Goal: Task Accomplishment & Management: Complete application form

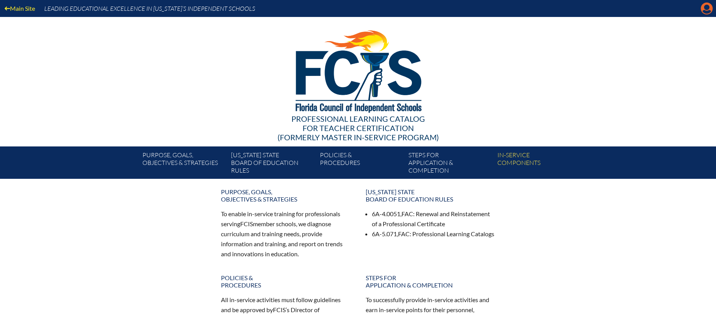
click at [703, 6] on icon at bounding box center [707, 9] width 12 height 12
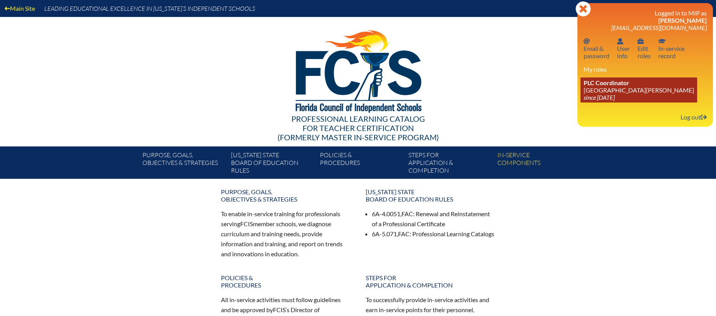
click at [621, 87] on link "PLC Coordinator St. Johns Country Day School since 2022 Aug 3" at bounding box center [639, 89] width 117 height 25
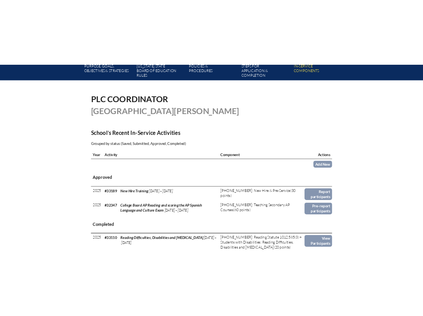
scroll to position [154, 0]
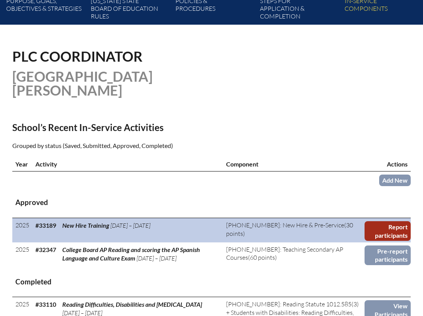
click at [398, 221] on link "Report participants" at bounding box center [388, 231] width 46 height 20
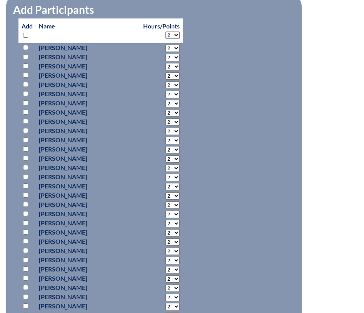
scroll to position [397, 0]
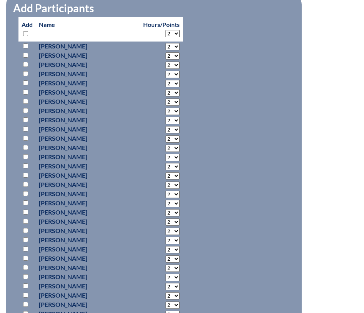
click at [25, 45] on input "checkbox" at bounding box center [25, 46] width 5 height 5
checkbox input "true"
click at [25, 71] on input "checkbox" at bounding box center [25, 73] width 5 height 5
checkbox input "true"
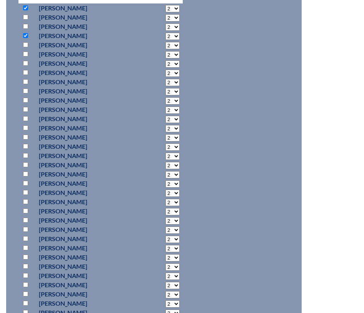
scroll to position [446, 0]
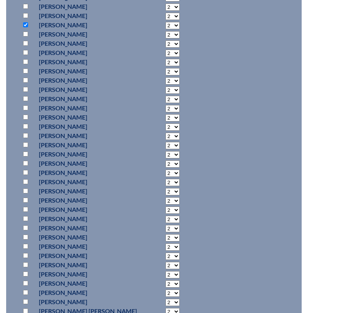
click at [25, 236] on input "checkbox" at bounding box center [25, 237] width 5 height 5
checkbox input "true"
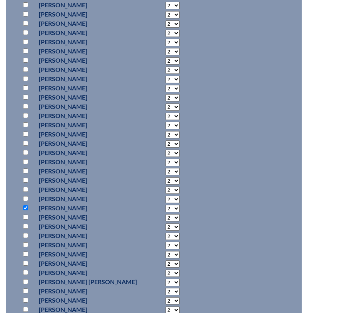
click at [25, 261] on input "checkbox" at bounding box center [25, 263] width 5 height 5
checkbox input "true"
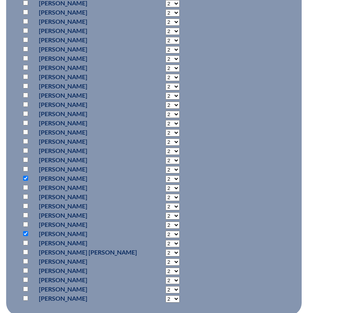
scroll to position [506, 0]
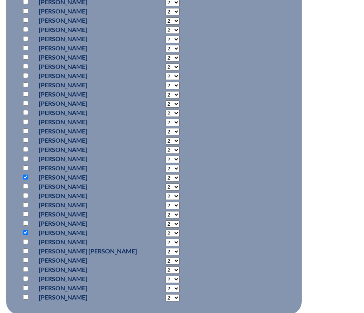
click at [26, 277] on input "checkbox" at bounding box center [25, 278] width 5 height 5
checkbox input "true"
click at [25, 295] on input "checkbox" at bounding box center [25, 297] width 5 height 5
checkbox input "true"
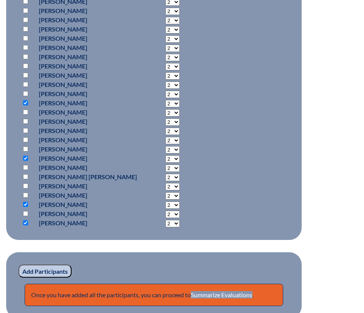
scroll to position [605, 0]
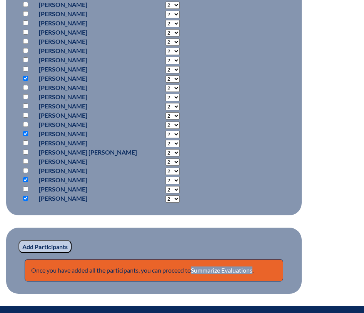
click at [27, 133] on input "checkbox" at bounding box center [25, 133] width 5 height 5
checkbox input "false"
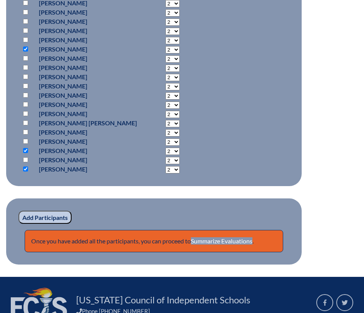
scroll to position [644, 0]
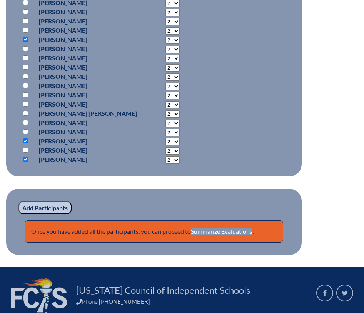
click at [37, 205] on input "Add Participants" at bounding box center [44, 207] width 53 height 13
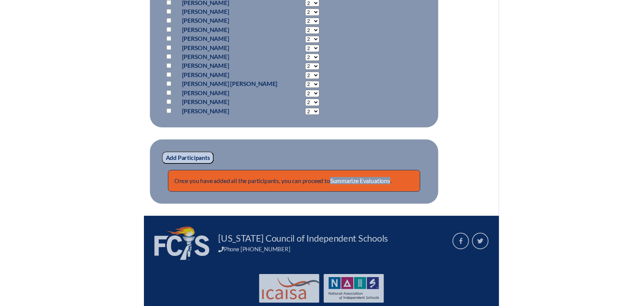
scroll to position [700, 0]
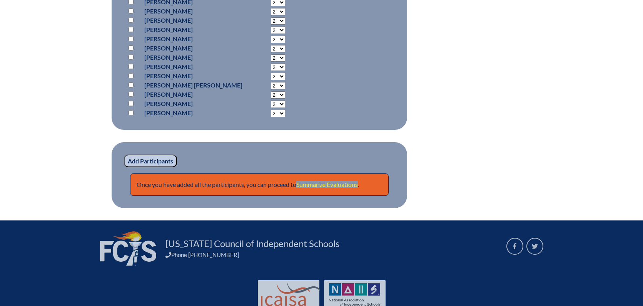
click at [315, 181] on link "Summarize Evaluations" at bounding box center [327, 184] width 62 height 7
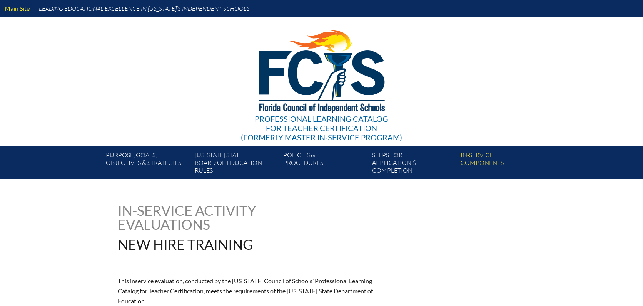
type input "0"
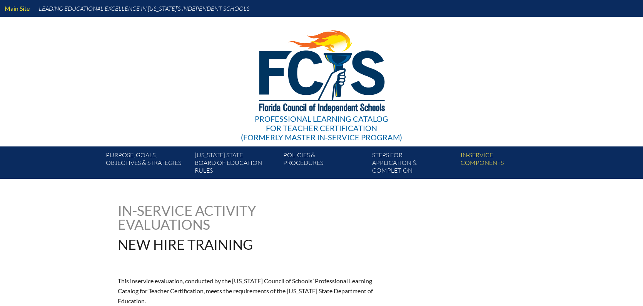
type input "0"
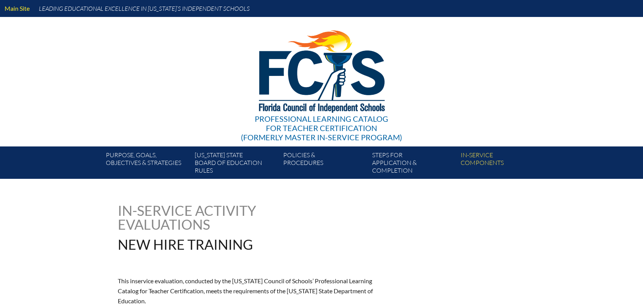
type input "0"
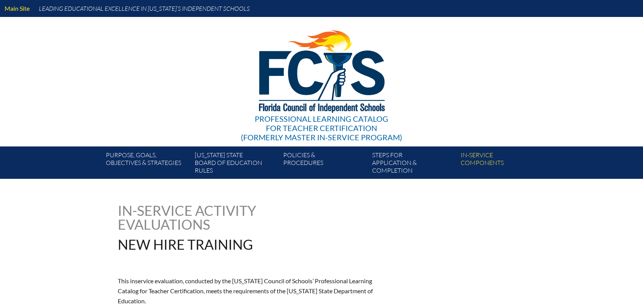
type input "0"
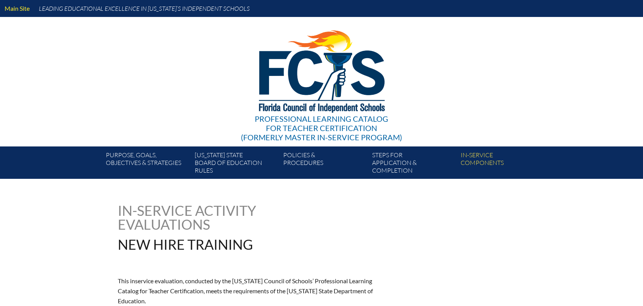
type input "0"
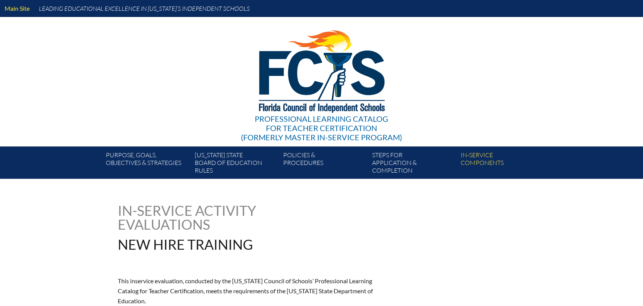
type input "0"
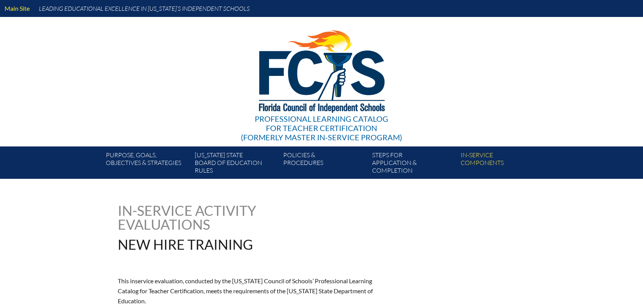
type input "0"
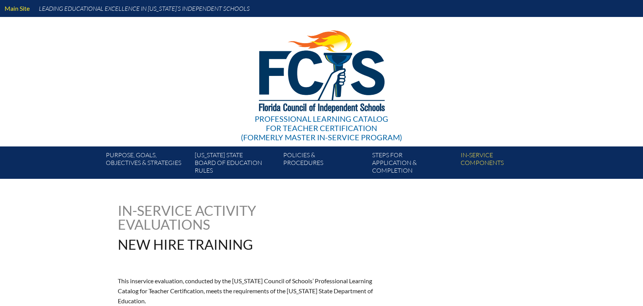
type input "0"
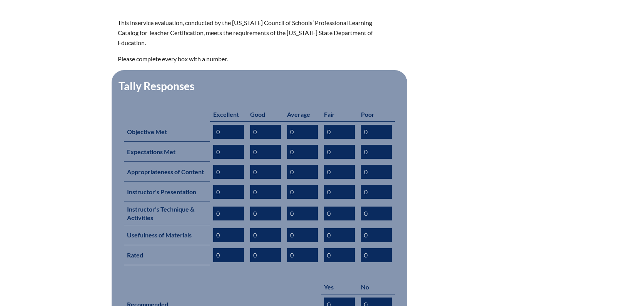
scroll to position [256, 0]
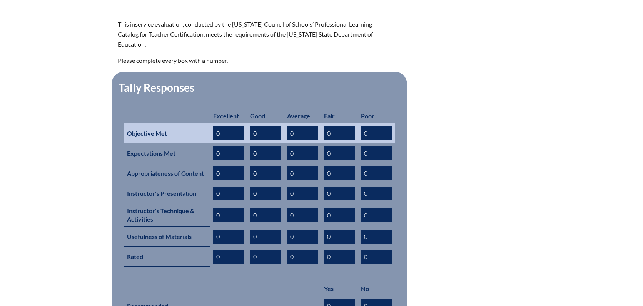
click at [236, 126] on input "0" at bounding box center [228, 133] width 31 height 14
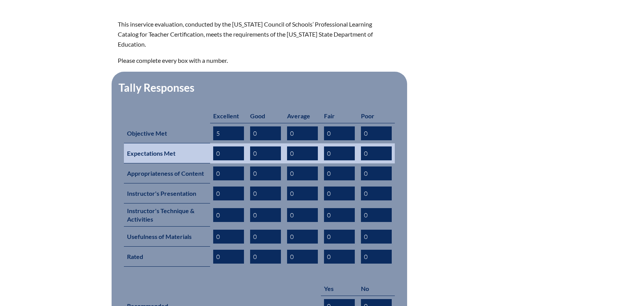
type input "5"
click at [226, 146] on input "0" at bounding box center [228, 153] width 31 height 14
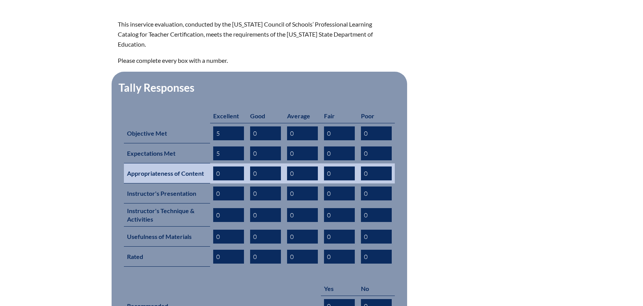
type input "5"
click at [226, 166] on input "0" at bounding box center [228, 173] width 31 height 14
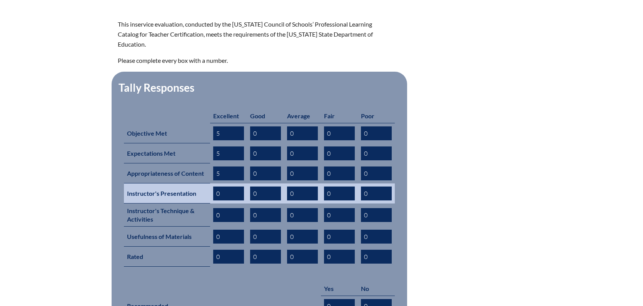
type input "5"
click at [229, 186] on input "0" at bounding box center [228, 193] width 31 height 14
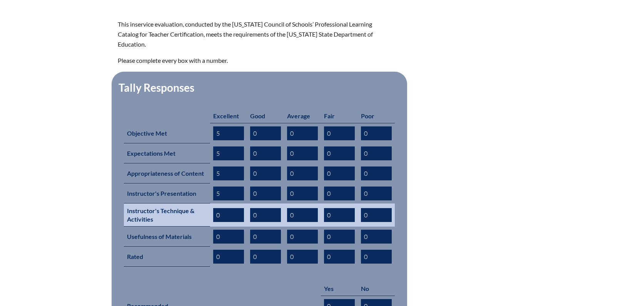
type input "5"
click at [222, 208] on input "0" at bounding box center [228, 215] width 31 height 14
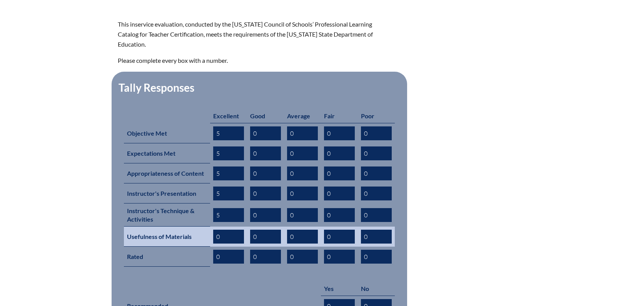
type input "5"
click at [223, 229] on input "0" at bounding box center [228, 236] width 31 height 14
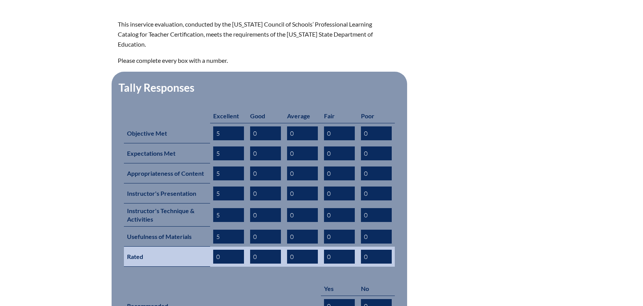
type input "5"
click at [226, 249] on input "0" at bounding box center [228, 256] width 31 height 14
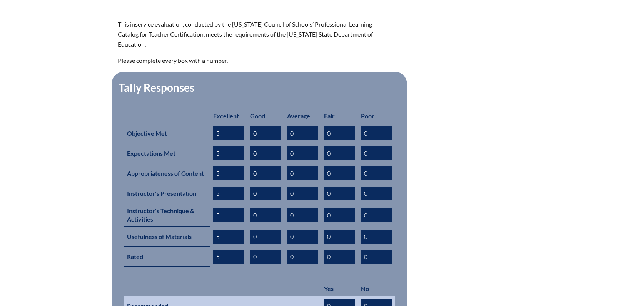
type input "5"
click at [331, 299] on input "0" at bounding box center [339, 306] width 31 height 14
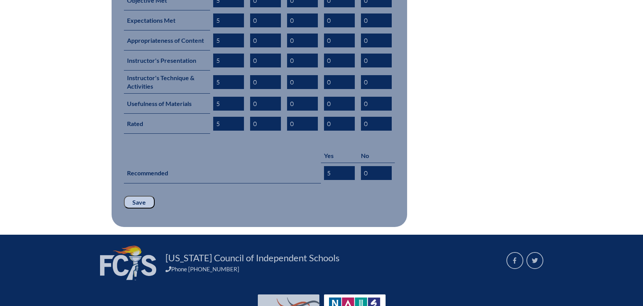
scroll to position [396, 0]
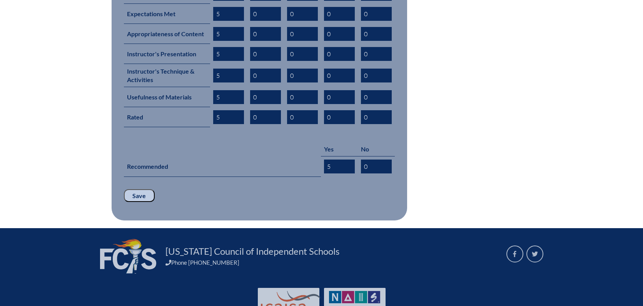
type input "5"
click at [144, 189] on input "Save" at bounding box center [139, 195] width 31 height 13
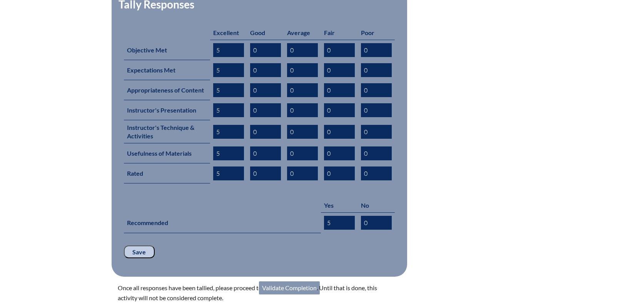
scroll to position [345, 0]
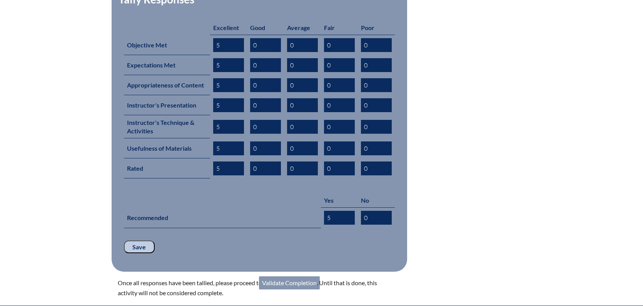
click at [304, 276] on link "Validate Completion" at bounding box center [289, 282] width 61 height 13
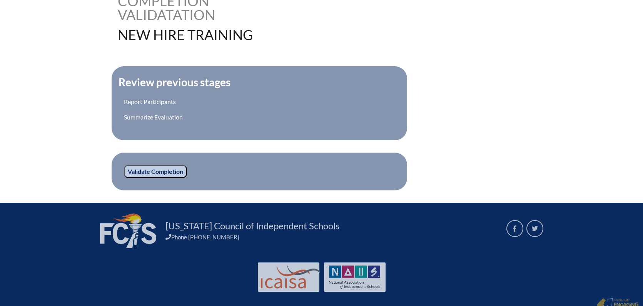
scroll to position [231, 0]
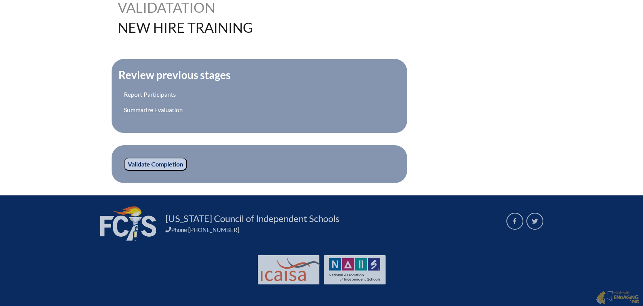
click at [153, 162] on input "Validate Completion" at bounding box center [155, 163] width 63 height 13
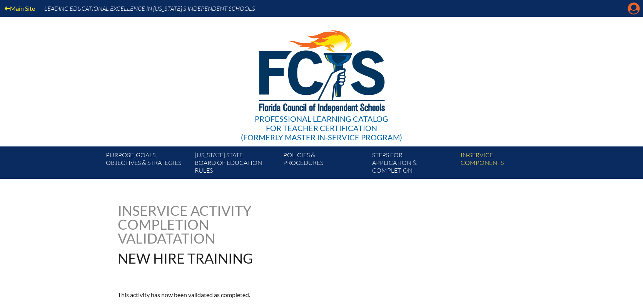
click at [635, 11] on icon "Manage account" at bounding box center [634, 8] width 12 height 12
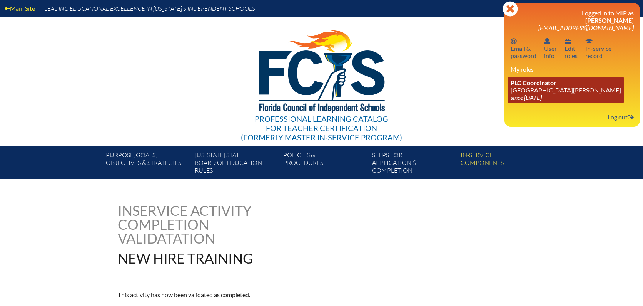
click at [526, 92] on link "PLC Coordinator [GEOGRAPHIC_DATA][PERSON_NAME] since [DATE]" at bounding box center [566, 89] width 117 height 25
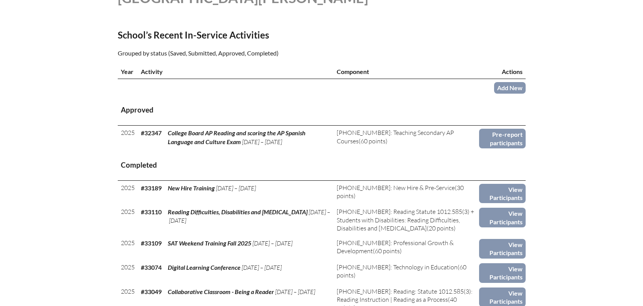
scroll to position [242, 0]
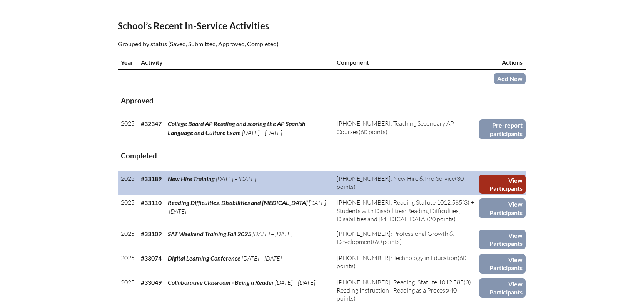
click at [514, 186] on link "View Participants" at bounding box center [502, 184] width 47 height 20
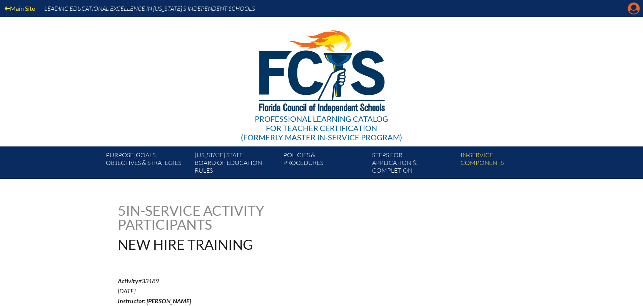
click at [632, 12] on icon "Manage account" at bounding box center [634, 8] width 12 height 12
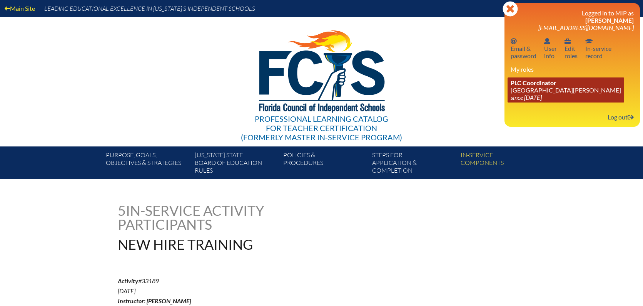
click at [534, 94] on icon "since [DATE]" at bounding box center [526, 97] width 31 height 7
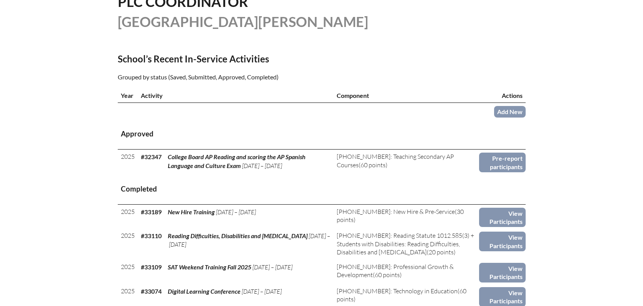
scroll to position [209, 0]
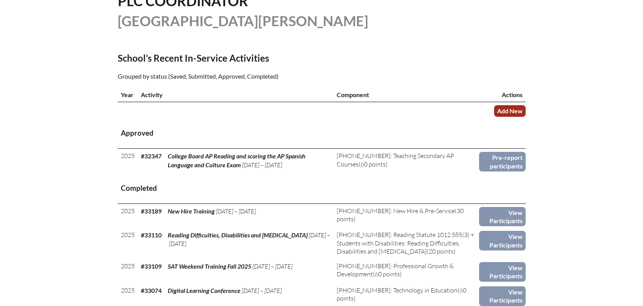
click at [511, 109] on link "Add New" at bounding box center [510, 110] width 32 height 11
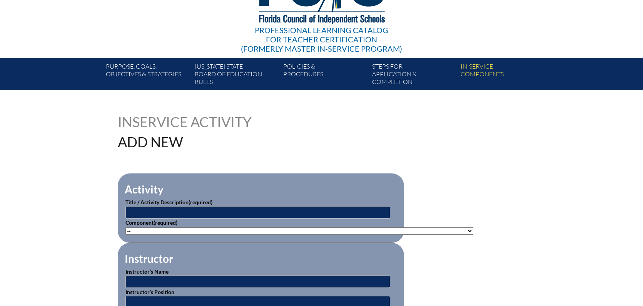
scroll to position [102, 0]
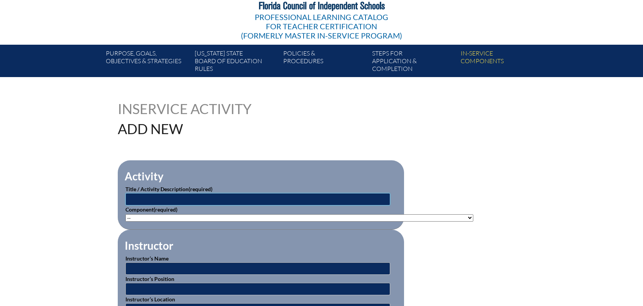
click at [213, 194] on input "text" at bounding box center [257, 199] width 265 height 12
type input "New Hire Training"
click at [218, 216] on select"]"] "-- [PHONE_NUMBER]: Appropriate Art Activities [PHONE_NUMBER]: Concept and Art P…" at bounding box center [299, 217] width 348 height 7
select select"]"] "76025"
click at [125, 214] on select"]"] "-- [PHONE_NUMBER]: Appropriate Art Activities [PHONE_NUMBER]: Concept and Art P…" at bounding box center [299, 217] width 348 height 7
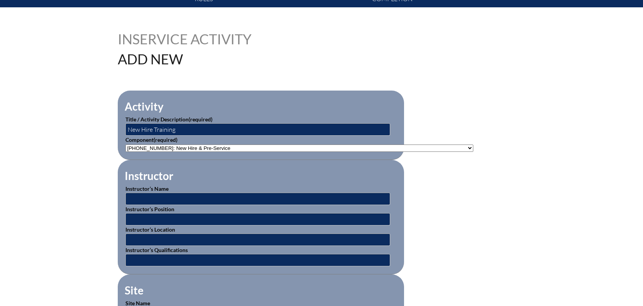
scroll to position [186, 0]
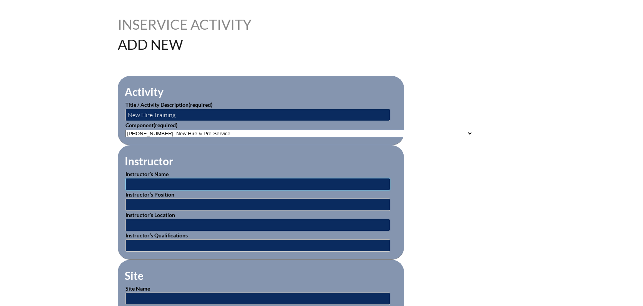
click at [192, 186] on input "text" at bounding box center [257, 184] width 265 height 12
type input "[PERSON_NAME]"
click at [173, 211] on label "Instructor’s Location" at bounding box center [150, 214] width 50 height 7
click at [177, 203] on input "text" at bounding box center [257, 204] width 265 height 12
type input "HR Director"
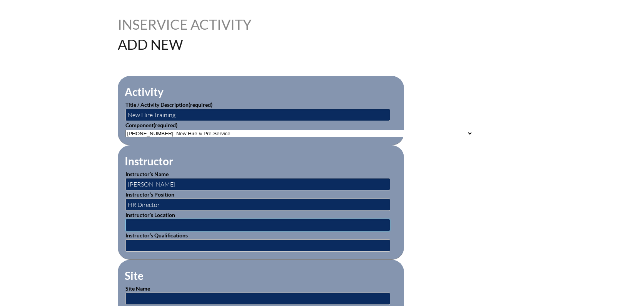
click at [147, 221] on input "text" at bounding box center [257, 225] width 265 height 12
type input "[GEOGRAPHIC_DATA][PERSON_NAME]"
click at [153, 243] on input "text" at bounding box center [257, 245] width 265 height 12
type input "Expert"
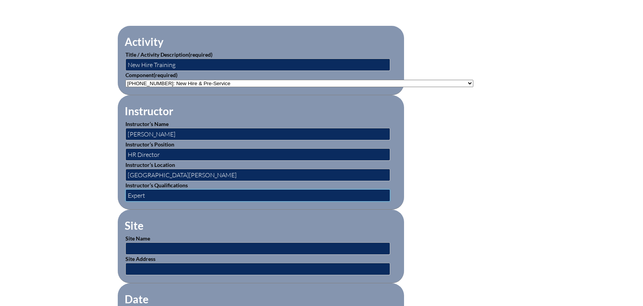
scroll to position [246, 0]
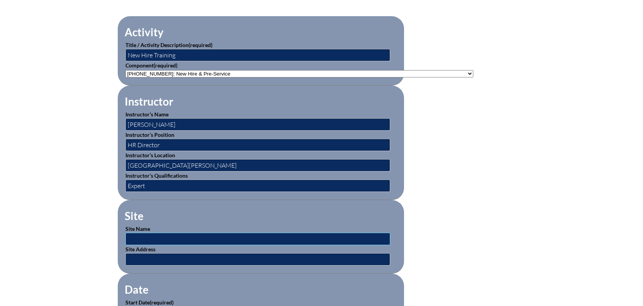
click at [172, 233] on input "text" at bounding box center [257, 239] width 265 height 12
type input "[GEOGRAPHIC_DATA][PERSON_NAME]"
click at [150, 254] on input "text" at bounding box center [257, 259] width 265 height 12
type input "[STREET_ADDRESS]"
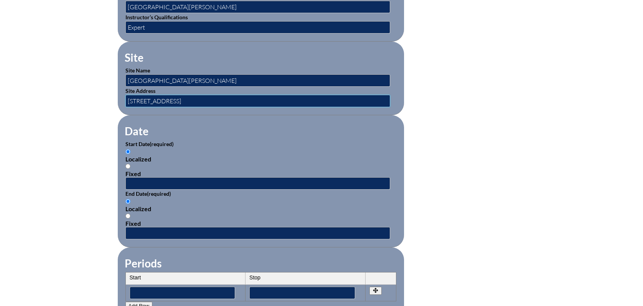
scroll to position [404, 0]
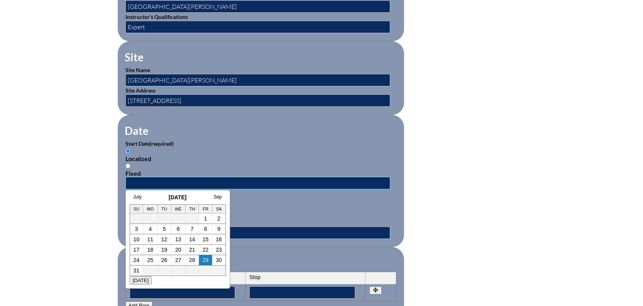
click at [164, 177] on input "text" at bounding box center [257, 183] width 265 height 12
click at [266, 197] on div "Localized Fixed" at bounding box center [260, 211] width 271 height 29
click at [157, 178] on input "text" at bounding box center [257, 183] width 265 height 12
type input "2025-08-01 8:30 AM"
click at [254, 226] on input "text" at bounding box center [257, 232] width 265 height 12
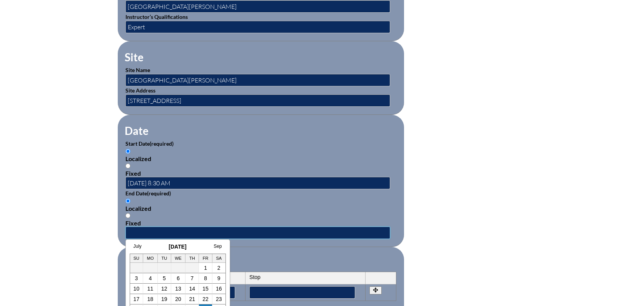
type input "2025-08-01 1:30 PM"
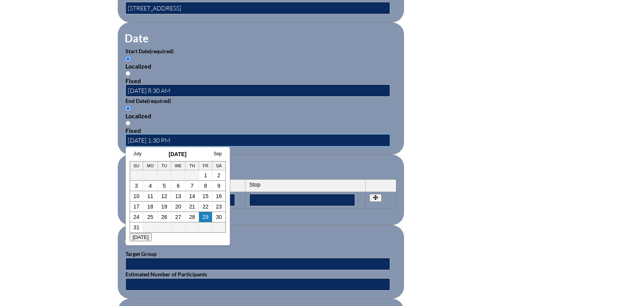
scroll to position [497, 0]
click at [275, 234] on fieldset "Other Information Target Group Estimated Number of Participants" at bounding box center [261, 261] width 286 height 74
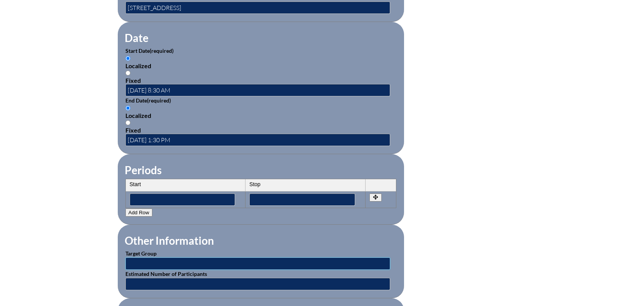
click at [189, 257] on input "text" at bounding box center [257, 263] width 265 height 12
type input "Faculty"
click at [178, 278] on input "text" at bounding box center [257, 284] width 265 height 12
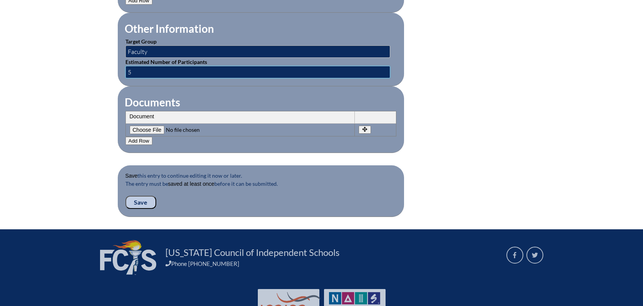
scroll to position [738, 0]
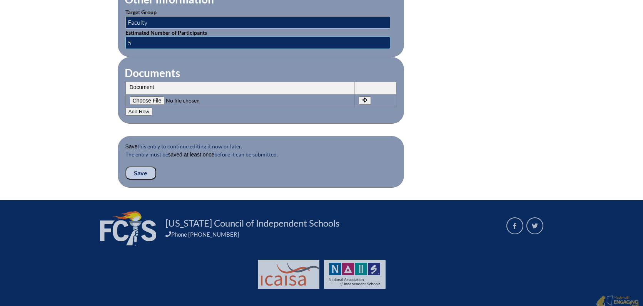
type input "5"
click at [141, 171] on input "Save" at bounding box center [140, 172] width 31 height 13
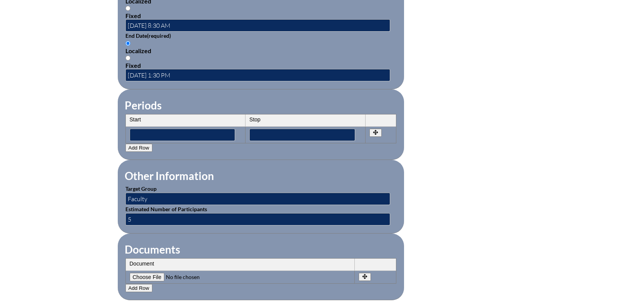
scroll to position [746, 0]
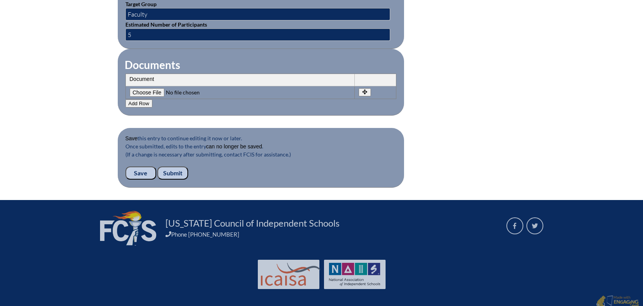
click at [176, 168] on input "Submit" at bounding box center [172, 172] width 31 height 13
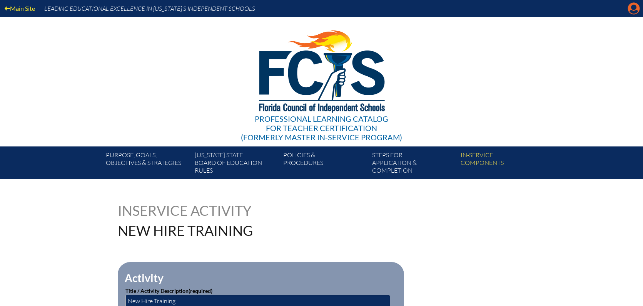
click at [630, 9] on icon at bounding box center [634, 9] width 12 height 12
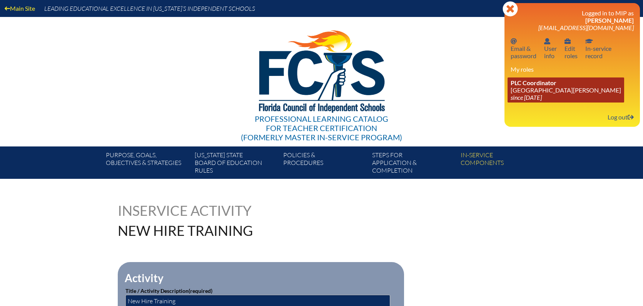
click at [531, 92] on link "PLC Coordinator St. Johns Country Day School since 2022 Aug 3" at bounding box center [566, 89] width 117 height 25
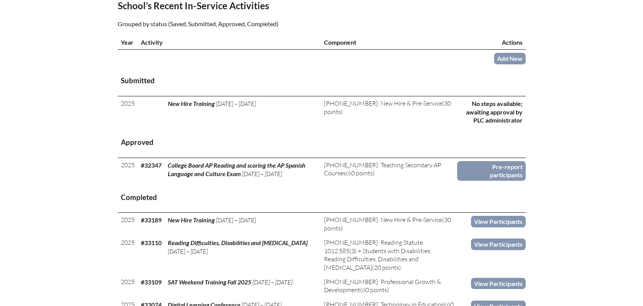
scroll to position [262, 0]
click at [505, 55] on link "Add New" at bounding box center [510, 57] width 32 height 11
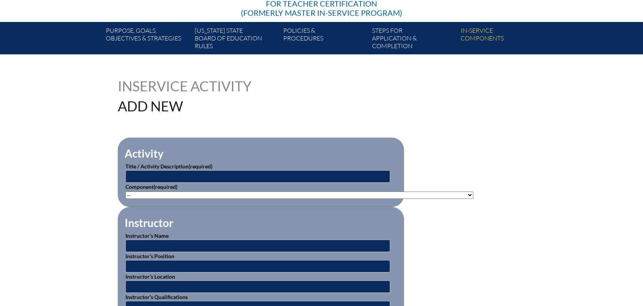
scroll to position [260, 0]
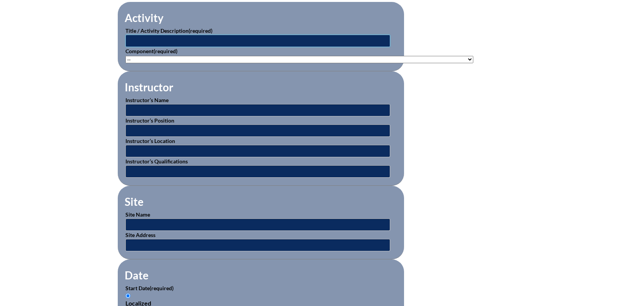
click at [184, 39] on input "text" at bounding box center [257, 41] width 265 height 12
type input "CHIRPS"
click at [173, 59] on select"]"] "-- [PHONE_NUMBER]: Appropriate Art Activities [PHONE_NUMBER]: Concept and Art P…" at bounding box center [299, 59] width 348 height 7
select select"]"] "93412"
click at [125, 56] on select"]"] "-- [PHONE_NUMBER]: Appropriate Art Activities [PHONE_NUMBER]: Concept and Art P…" at bounding box center [299, 59] width 348 height 7
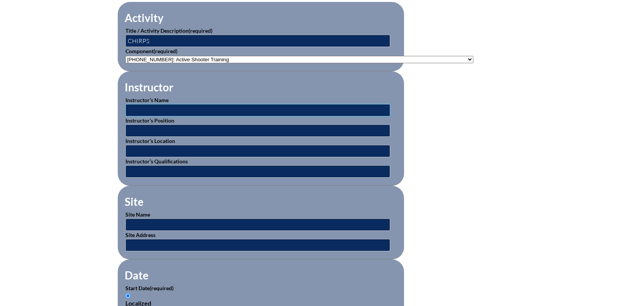
click at [163, 105] on input "text" at bounding box center [257, 110] width 265 height 12
type input "Sheriff [PERSON_NAME]"
click at [146, 127] on input "text" at bounding box center [257, 130] width 265 height 12
type input "Sheriff of [GEOGRAPHIC_DATA], [GEOGRAPHIC_DATA]"
click at [160, 165] on input "text" at bounding box center [257, 171] width 265 height 12
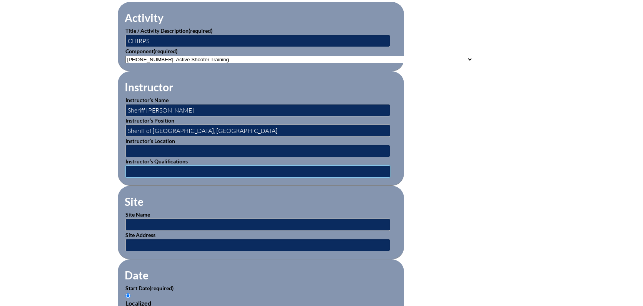
type input "Expert"
click at [161, 148] on input "text" at bounding box center [257, 151] width 265 height 12
type input "[GEOGRAPHIC_DATA][PERSON_NAME]"
click at [144, 218] on input "text" at bounding box center [257, 224] width 265 height 12
type input "[GEOGRAPHIC_DATA][PERSON_NAME]"
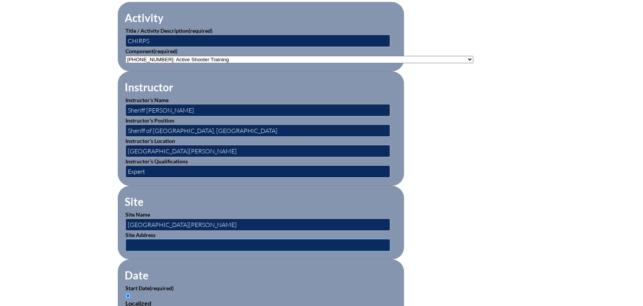
click at [166, 242] on input "text" at bounding box center [257, 245] width 265 height 12
type input "3100 Doctors Lake Drive Orange Park, FL. 32073"
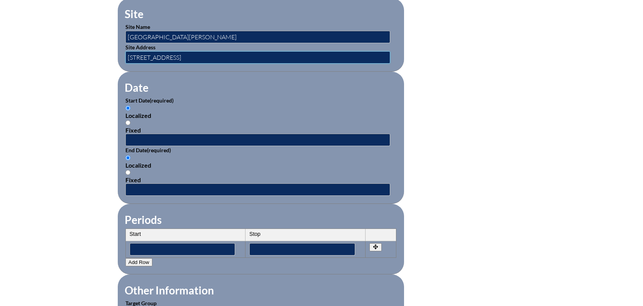
scroll to position [448, 0]
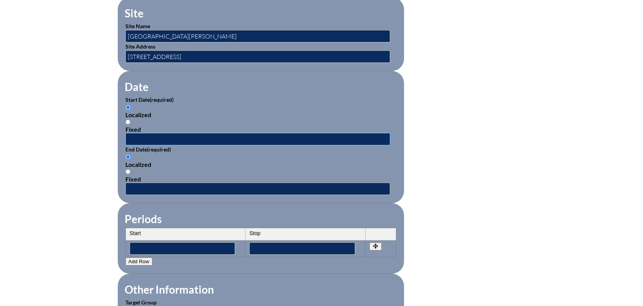
click at [155, 135] on input "text" at bounding box center [257, 139] width 265 height 12
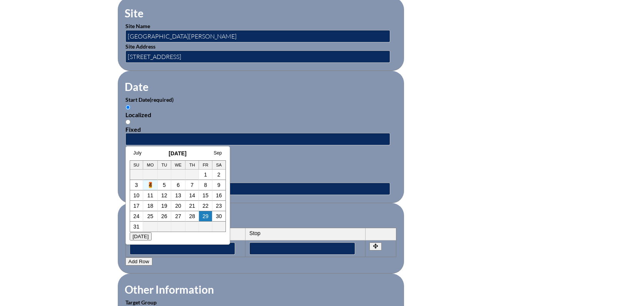
click at [149, 185] on link "4" at bounding box center [150, 185] width 3 height 6
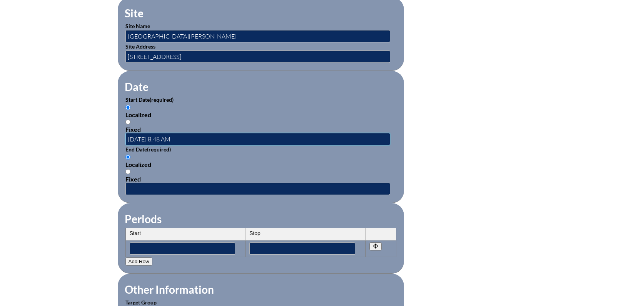
click at [173, 136] on input "2025-08-04 8:48 AM" at bounding box center [257, 139] width 265 height 12
type input "2025-08-04 8:30 AM"
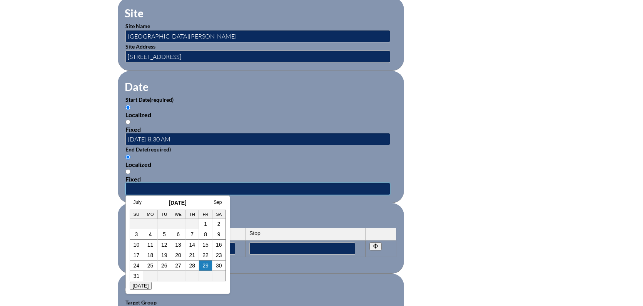
click at [145, 184] on input "text" at bounding box center [257, 188] width 265 height 12
click at [149, 233] on link "4" at bounding box center [150, 234] width 3 height 6
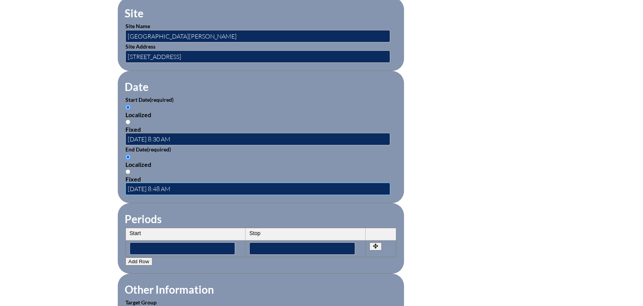
click at [174, 184] on input "2025-08-04 8:48 AM" at bounding box center [257, 188] width 265 height 12
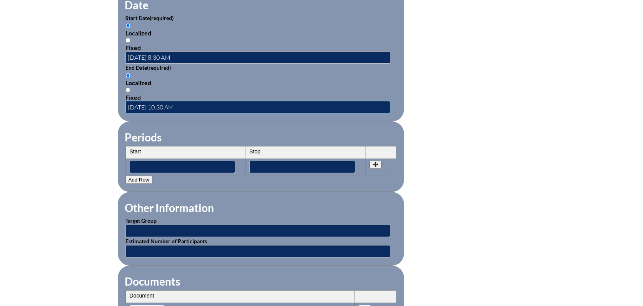
scroll to position [530, 0]
type input "2025-08-04 10:30 AM"
click at [173, 226] on input "text" at bounding box center [257, 230] width 265 height 12
type input "Faculty"
click at [171, 244] on input "text" at bounding box center [257, 250] width 265 height 12
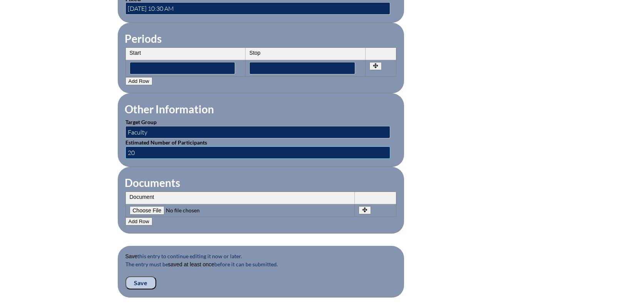
scroll to position [656, 0]
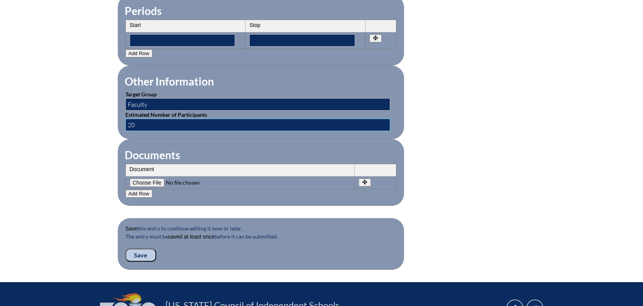
type input "20"
click at [142, 249] on input "Save" at bounding box center [140, 254] width 31 height 13
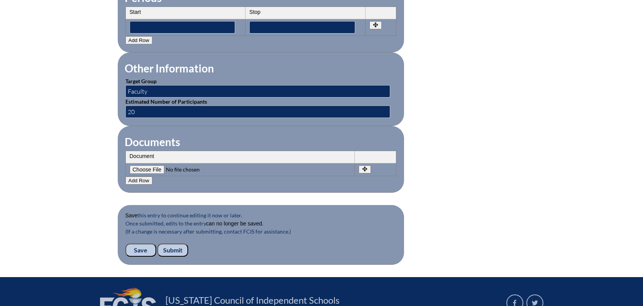
scroll to position [690, 0]
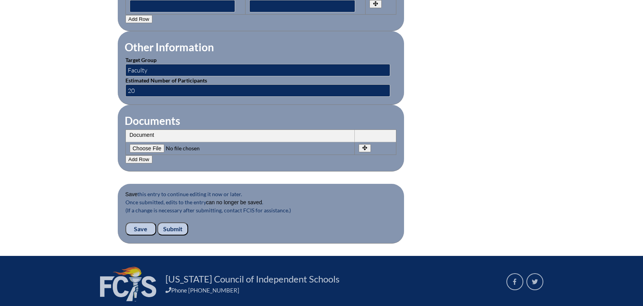
click at [175, 224] on input "Submit" at bounding box center [172, 228] width 31 height 13
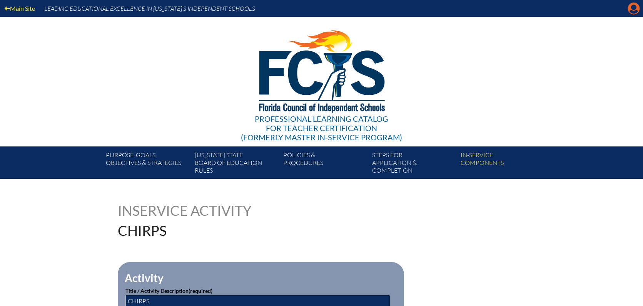
click at [634, 12] on icon "Manage account" at bounding box center [634, 8] width 12 height 12
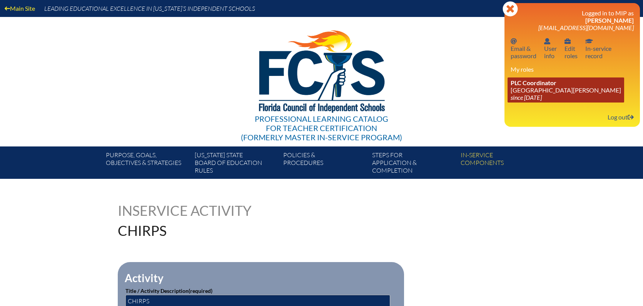
click at [522, 88] on link "PLC Coordinator [GEOGRAPHIC_DATA][PERSON_NAME] since [DATE]" at bounding box center [566, 89] width 117 height 25
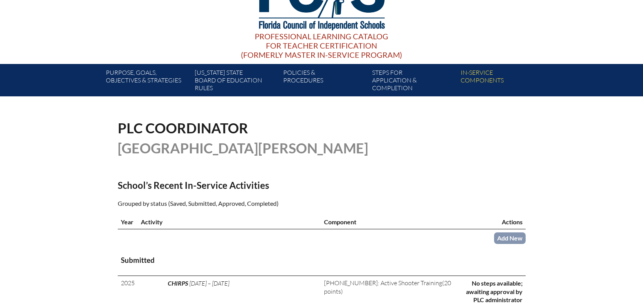
scroll to position [298, 0]
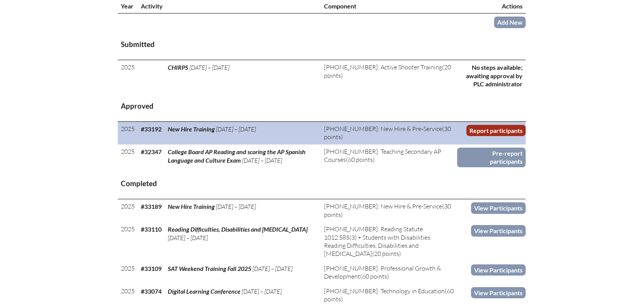
click at [485, 128] on link "Report participants" at bounding box center [496, 130] width 59 height 11
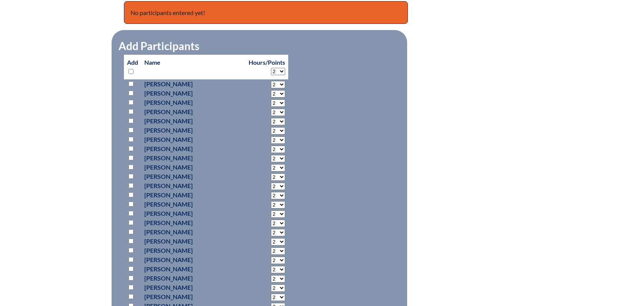
scroll to position [333, 0]
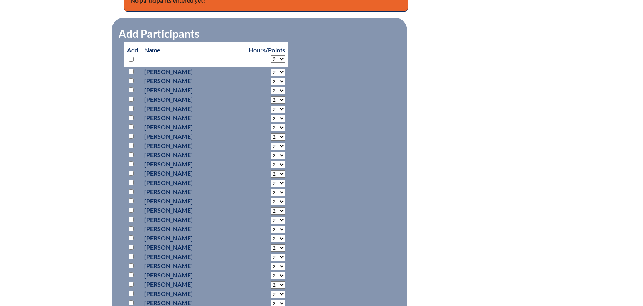
click at [131, 70] on input "checkbox" at bounding box center [131, 71] width 5 height 5
checkbox input "true"
click at [132, 97] on input "checkbox" at bounding box center [131, 99] width 5 height 5
checkbox input "true"
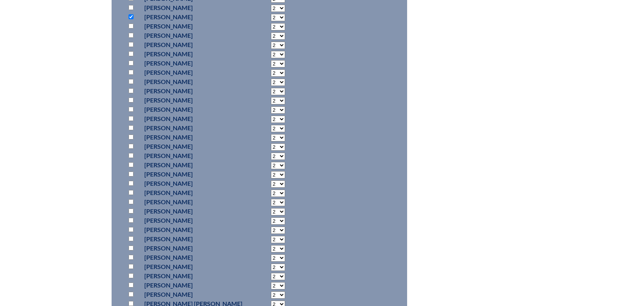
scroll to position [418, 0]
click at [132, 226] on input "checkbox" at bounding box center [131, 226] width 5 height 5
checkbox input "true"
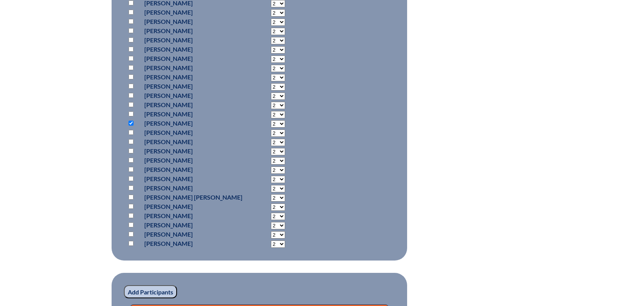
scroll to position [523, 0]
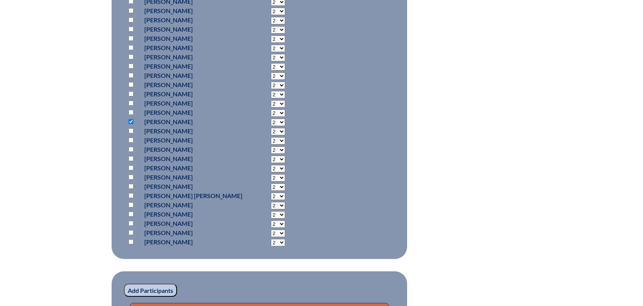
click at [131, 223] on input "checkbox" at bounding box center [131, 223] width 5 height 5
checkbox input "true"
click at [131, 241] on input "checkbox" at bounding box center [131, 241] width 5 height 5
checkbox input "true"
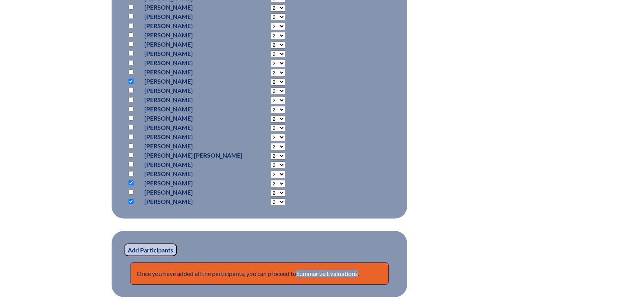
scroll to position [559, 0]
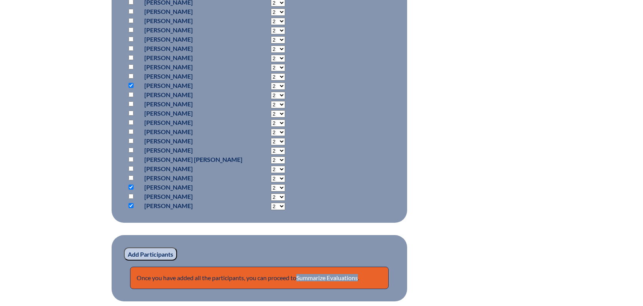
click at [156, 252] on input "Add Participants" at bounding box center [150, 253] width 53 height 13
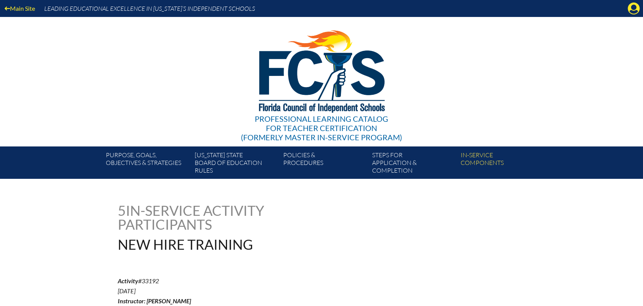
scroll to position [613, 0]
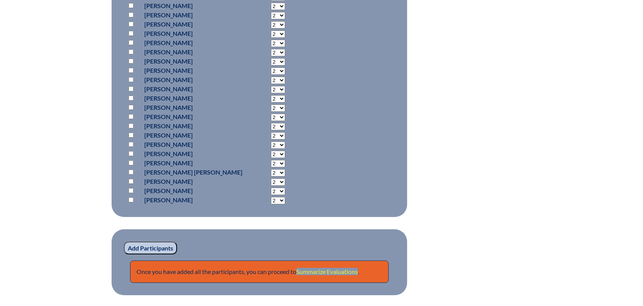
click at [320, 270] on link "Summarize Evaluations" at bounding box center [327, 271] width 62 height 7
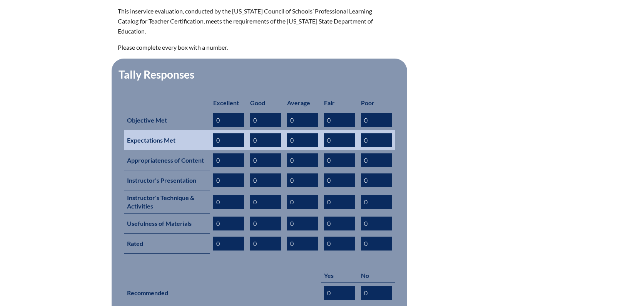
scroll to position [279, 0]
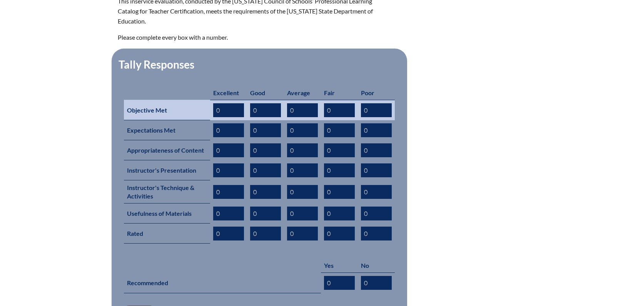
click at [237, 103] on input "0" at bounding box center [228, 110] width 31 height 14
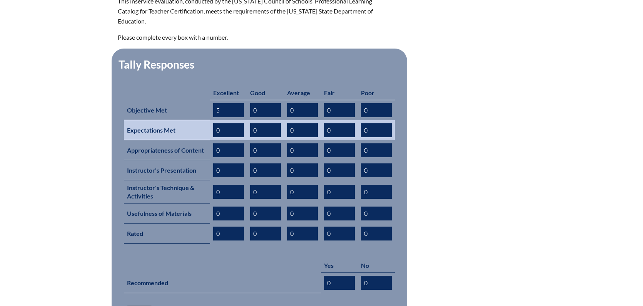
type input "5"
click at [231, 123] on input "0" at bounding box center [228, 130] width 31 height 14
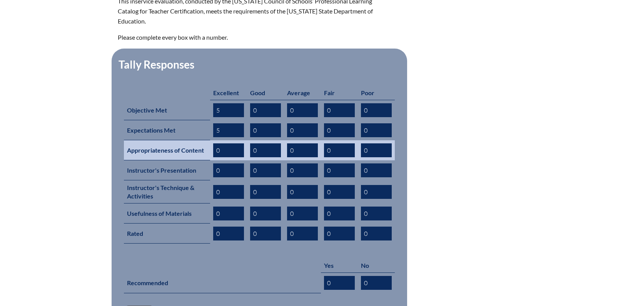
type input "5"
click at [225, 143] on input "0" at bounding box center [228, 150] width 31 height 14
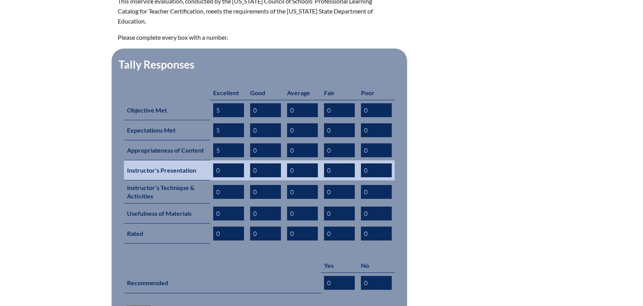
type input "5"
click at [229, 163] on input "0" at bounding box center [228, 170] width 31 height 14
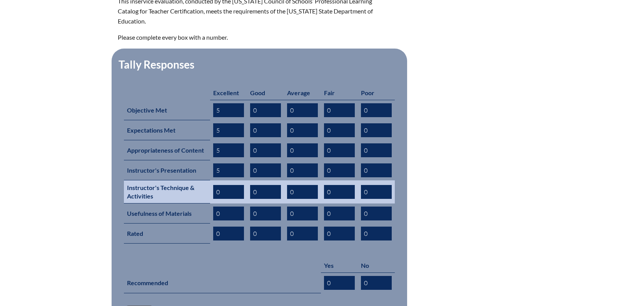
type input "5"
click at [226, 185] on input "0" at bounding box center [228, 192] width 31 height 14
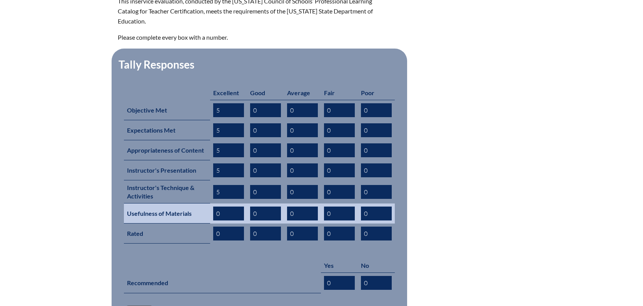
type input "5"
click at [224, 206] on input "0" at bounding box center [228, 213] width 31 height 14
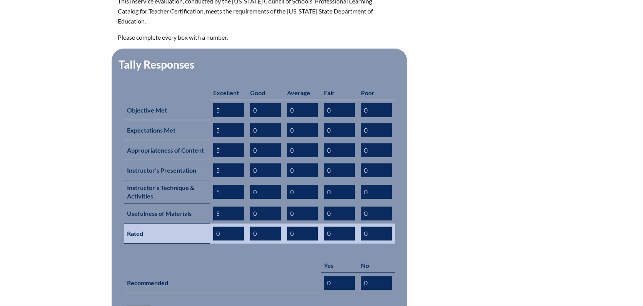
type input "5"
click at [226, 226] on input "0" at bounding box center [228, 233] width 31 height 14
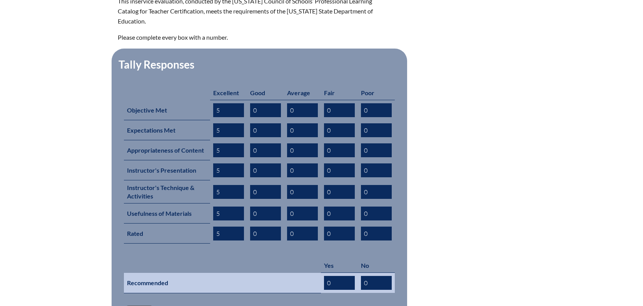
type input "5"
click at [342, 276] on input "0" at bounding box center [339, 283] width 31 height 14
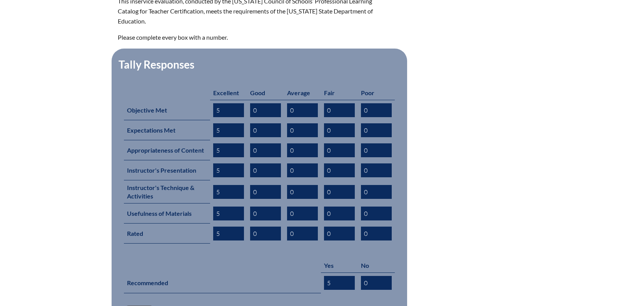
type input "5"
click at [141, 305] on input "Save" at bounding box center [139, 311] width 31 height 13
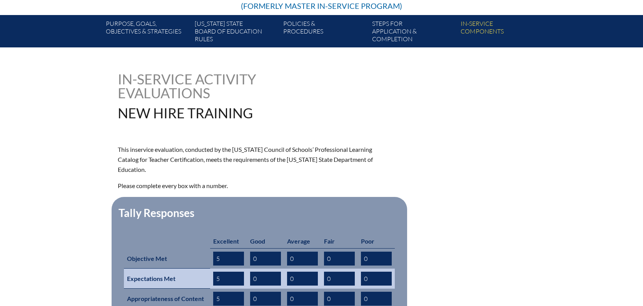
scroll to position [442, 0]
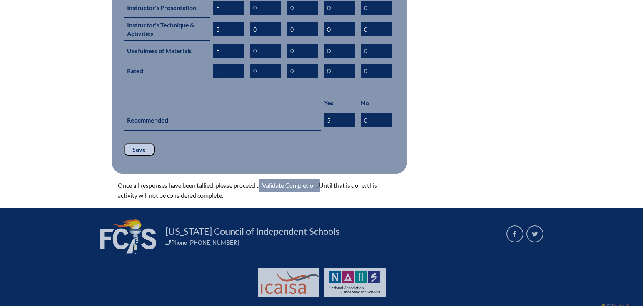
click at [298, 179] on link "Validate Completion" at bounding box center [289, 185] width 61 height 13
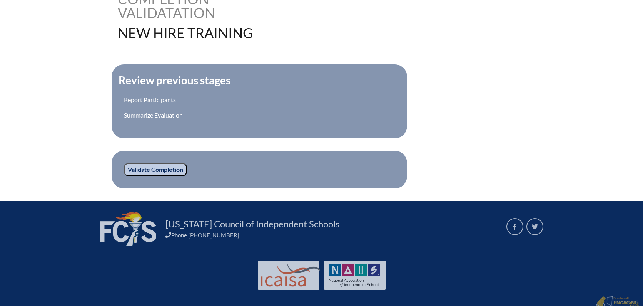
scroll to position [231, 0]
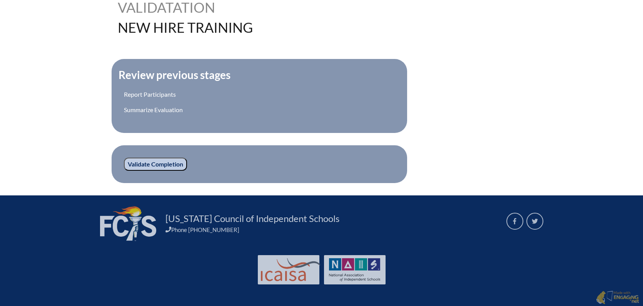
click at [147, 161] on input "Validate Completion" at bounding box center [155, 163] width 63 height 13
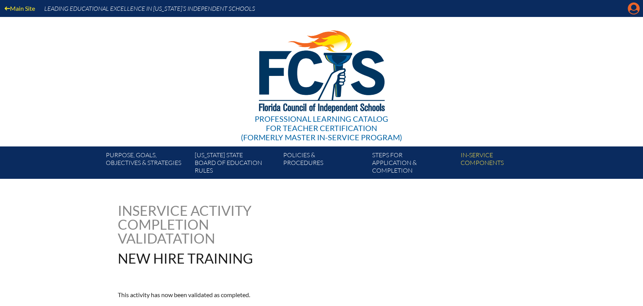
click at [632, 7] on icon "Manage account" at bounding box center [634, 8] width 12 height 12
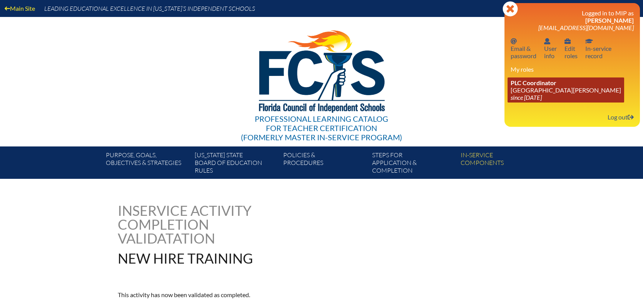
click at [537, 87] on link "PLC Coordinator [GEOGRAPHIC_DATA][PERSON_NAME] since [DATE]" at bounding box center [566, 89] width 117 height 25
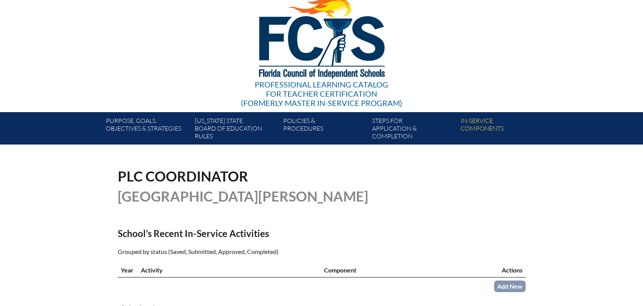
scroll to position [191, 0]
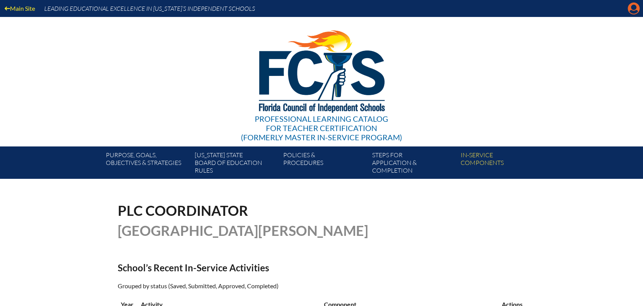
click at [632, 8] on icon "Manage account" at bounding box center [634, 8] width 12 height 12
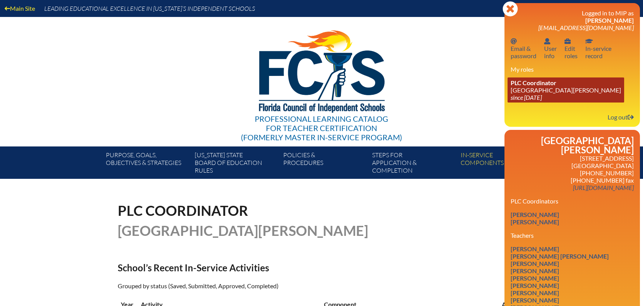
click at [534, 83] on span "PLC Coordinator" at bounding box center [534, 82] width 46 height 7
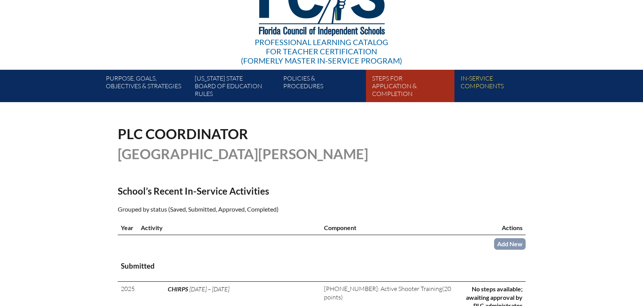
scroll to position [191, 0]
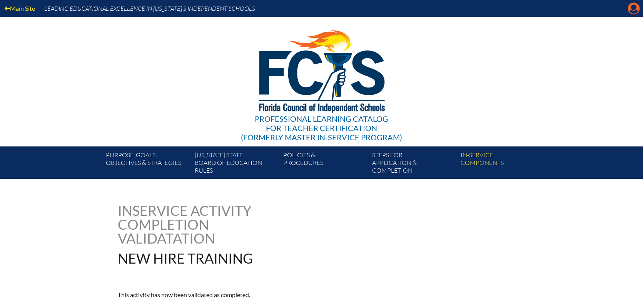
click at [633, 10] on icon "Manage account" at bounding box center [634, 8] width 12 height 12
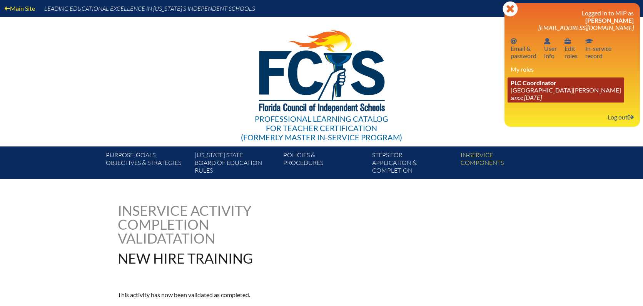
click at [538, 96] on icon "since [DATE]" at bounding box center [526, 97] width 31 height 7
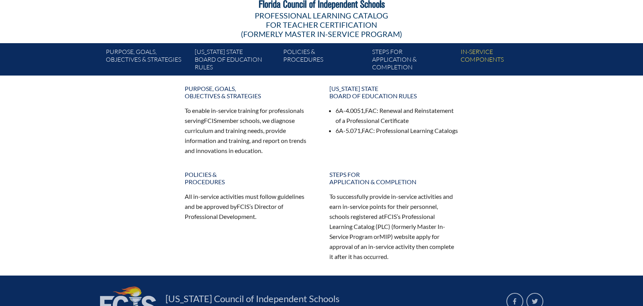
scroll to position [139, 0]
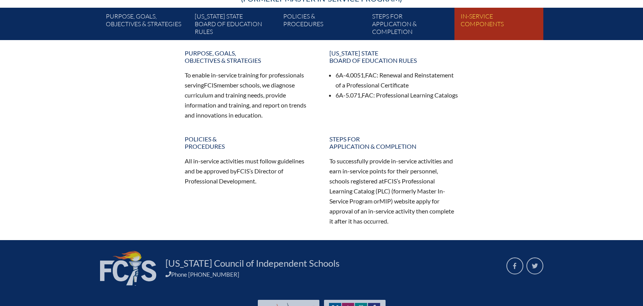
click at [479, 23] on link "In-service components" at bounding box center [502, 25] width 89 height 29
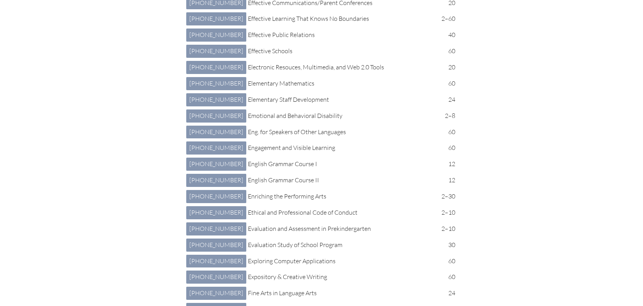
scroll to position [1134, 0]
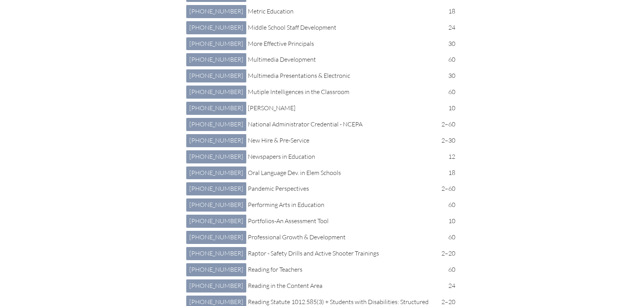
scroll to position [2117, 0]
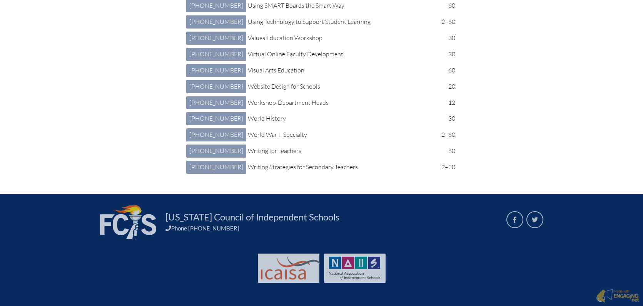
scroll to position [4164, 0]
